Goal: Information Seeking & Learning: Check status

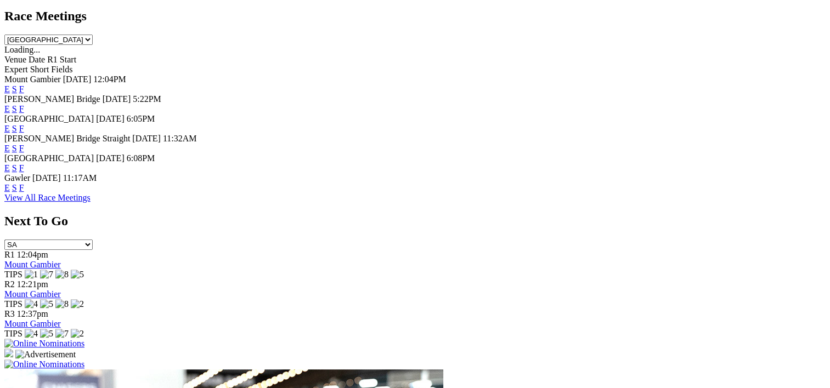
scroll to position [382, 0]
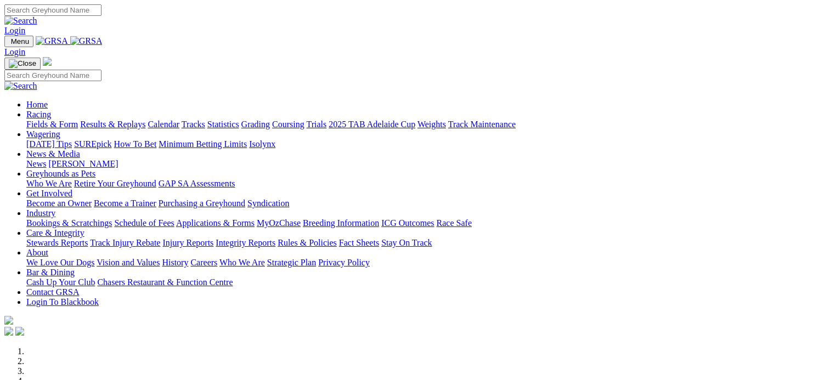
click at [145, 120] on link "Results & Replays" at bounding box center [112, 124] width 65 height 9
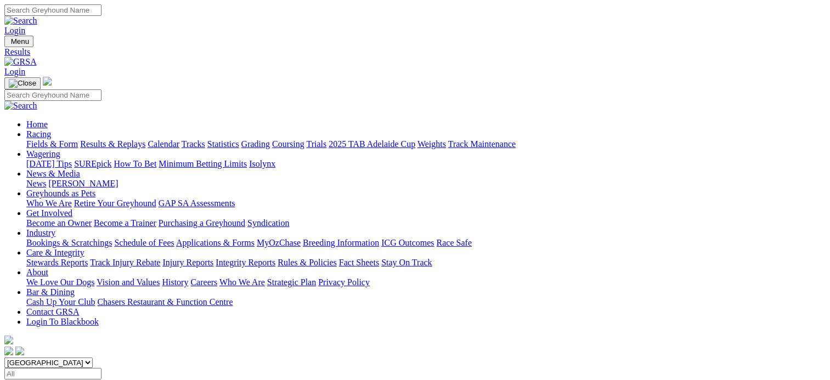
scroll to position [37, 0]
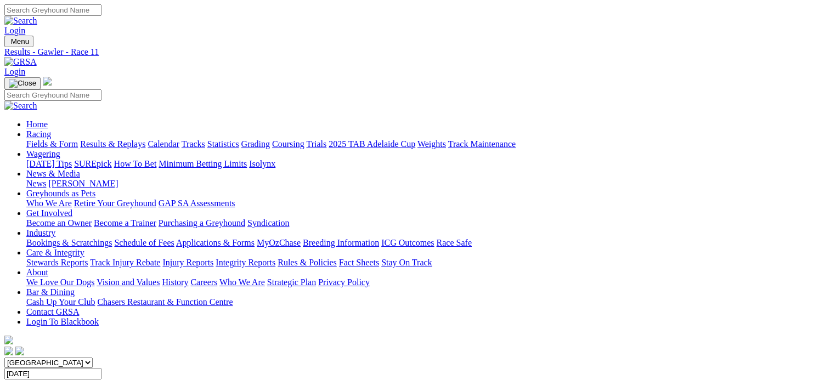
click at [145, 139] on link "Results & Replays" at bounding box center [112, 143] width 65 height 9
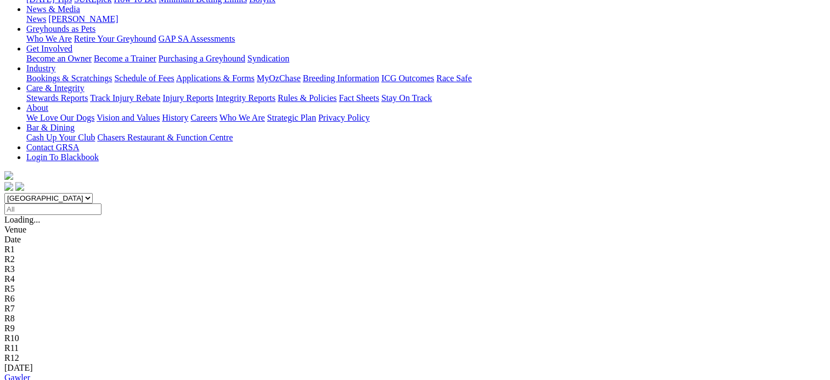
scroll to position [177, 0]
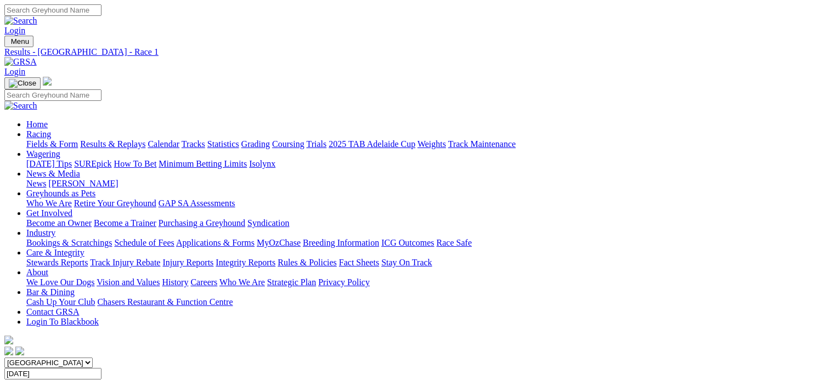
click at [80, 379] on span "10 races" at bounding box center [65, 383] width 29 height 9
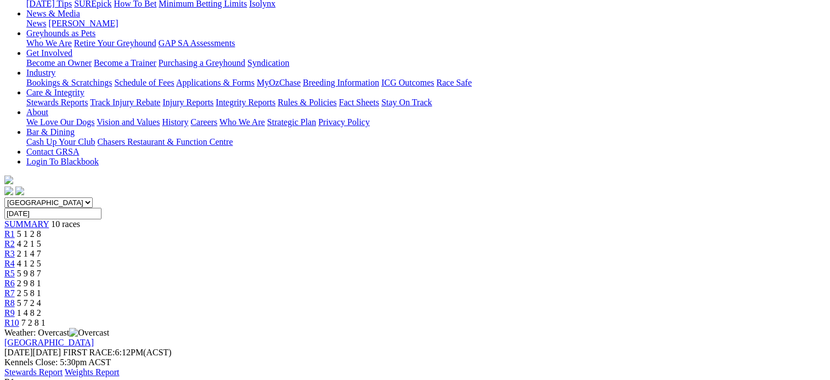
scroll to position [162, 0]
